Goal: Task Accomplishment & Management: Use online tool/utility

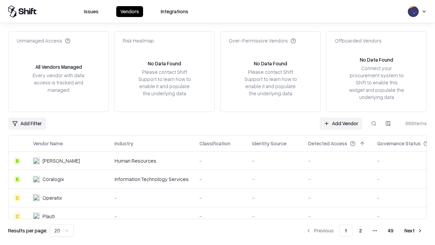
click at [341, 123] on link "Add Vendor" at bounding box center [341, 123] width 43 height 12
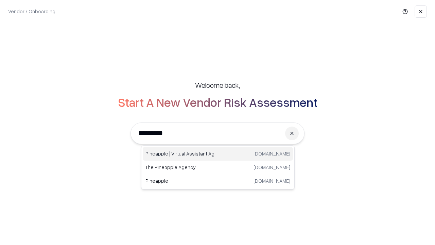
click at [218, 154] on div "Pineapple | Virtual Assistant Agency [DOMAIN_NAME]" at bounding box center [218, 154] width 150 height 14
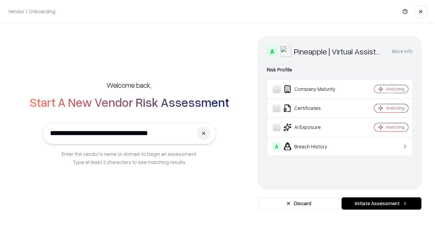
type input "**********"
click at [382, 203] on button "Initiate Assessment" at bounding box center [382, 203] width 80 height 12
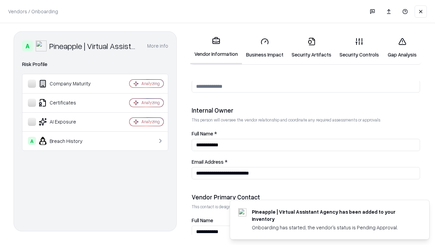
scroll to position [352, 0]
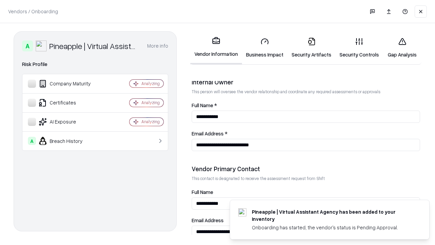
click at [265, 48] on link "Business Impact" at bounding box center [265, 48] width 46 height 32
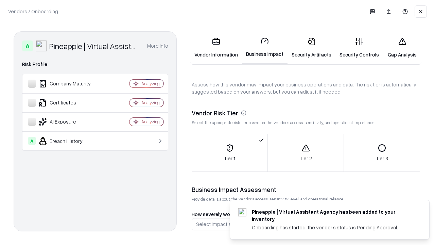
click at [402, 48] on link "Gap Analysis" at bounding box center [402, 48] width 38 height 32
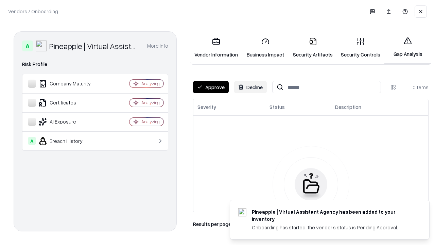
click at [211, 87] on button "Approve" at bounding box center [211, 87] width 36 height 12
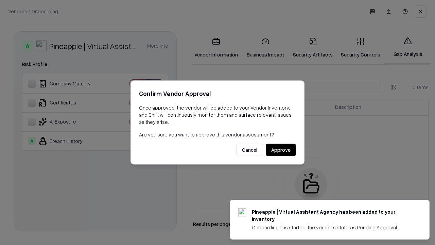
click at [281, 150] on button "Approve" at bounding box center [281, 150] width 30 height 12
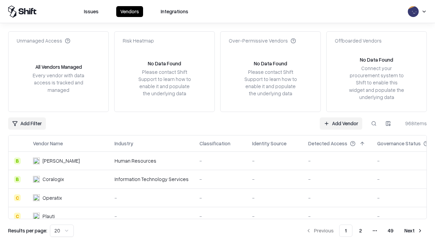
type input "**********"
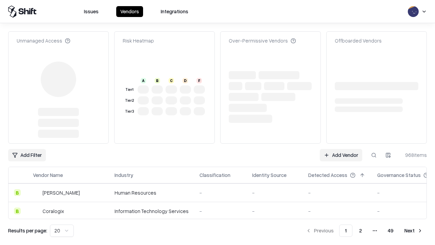
click at [341, 149] on link "Add Vendor" at bounding box center [341, 155] width 43 height 12
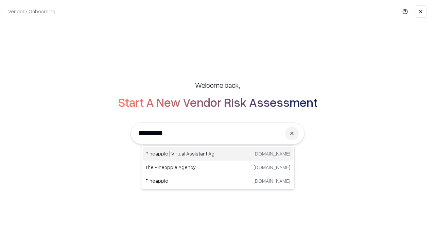
click at [218, 154] on div "Pineapple | Virtual Assistant Agency [DOMAIN_NAME]" at bounding box center [218, 154] width 150 height 14
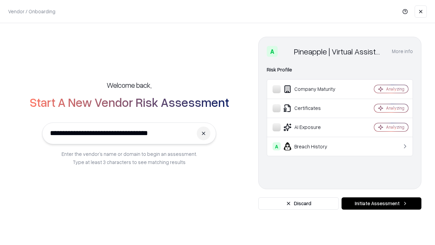
type input "**********"
click at [382, 203] on button "Initiate Assessment" at bounding box center [382, 203] width 80 height 12
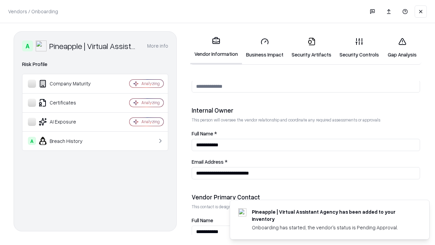
scroll to position [352, 0]
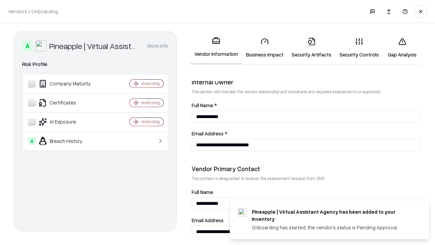
click at [402, 48] on link "Gap Analysis" at bounding box center [402, 48] width 38 height 32
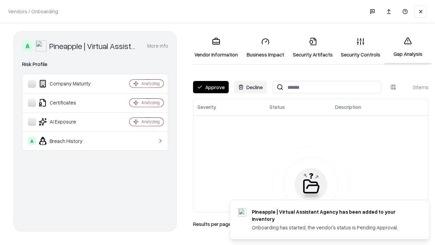
click at [211, 87] on button "Approve" at bounding box center [211, 87] width 36 height 12
